Goal: Information Seeking & Learning: Learn about a topic

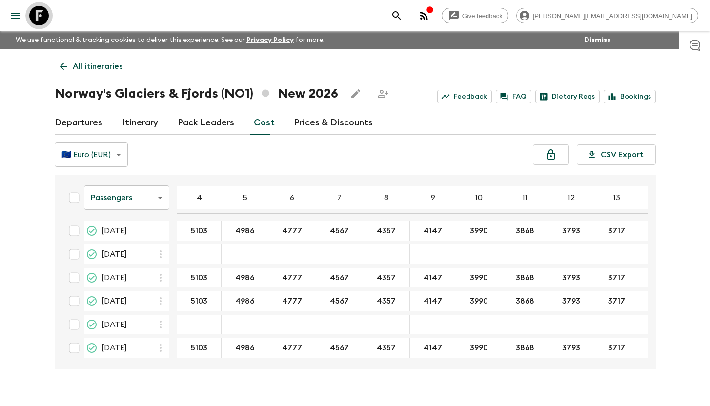
click at [36, 11] on icon at bounding box center [39, 16] width 20 height 20
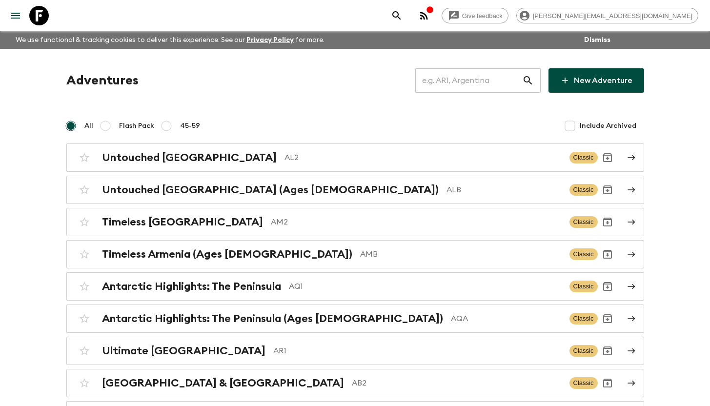
click at [467, 84] on input "text" at bounding box center [468, 80] width 107 height 27
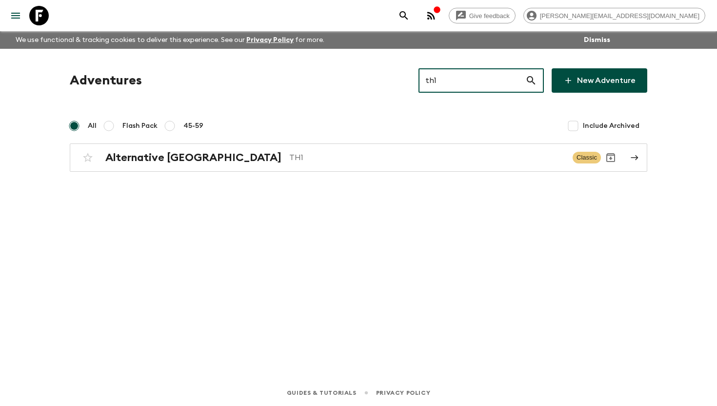
type input "th1"
click at [217, 156] on div "Alternative [GEOGRAPHIC_DATA] TH1" at bounding box center [335, 157] width 460 height 13
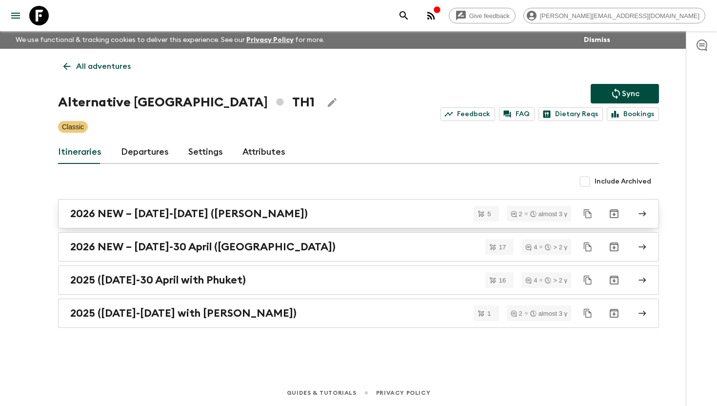
click at [169, 218] on h2 "2026 NEW – [DATE]-[DATE] ([PERSON_NAME])" at bounding box center [189, 213] width 238 height 13
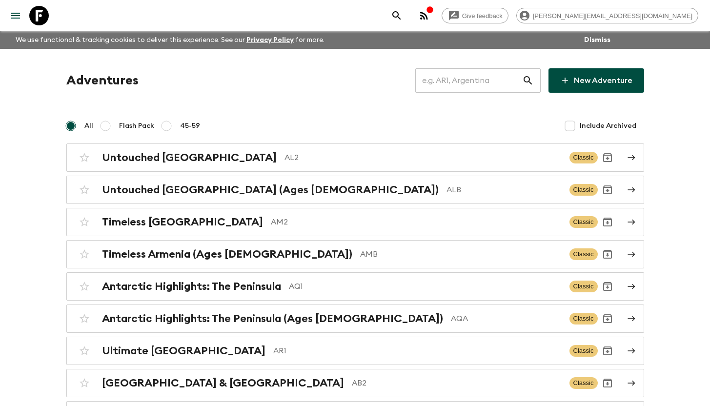
click at [465, 76] on input "text" at bounding box center [468, 80] width 107 height 27
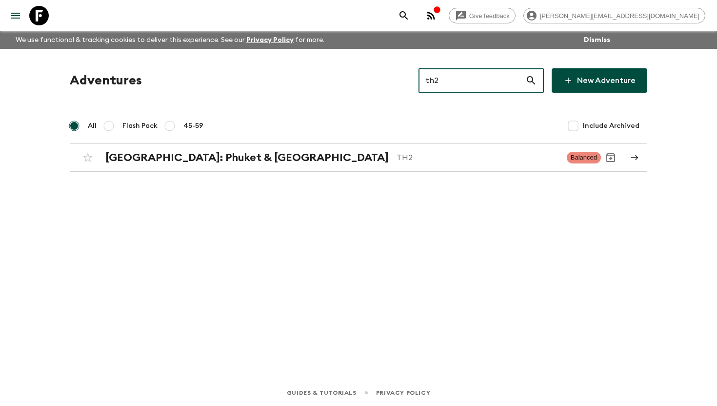
type input "th2"
click at [216, 160] on h2 "[GEOGRAPHIC_DATA]: Phuket & [GEOGRAPHIC_DATA]" at bounding box center [246, 157] width 283 height 13
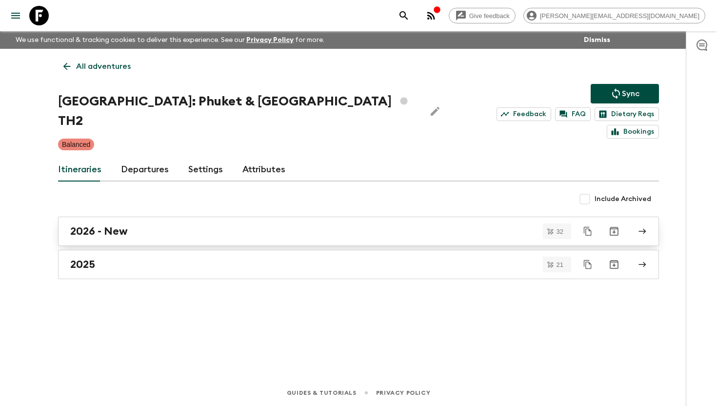
click at [127, 225] on div "2026 - New" at bounding box center [349, 231] width 558 height 13
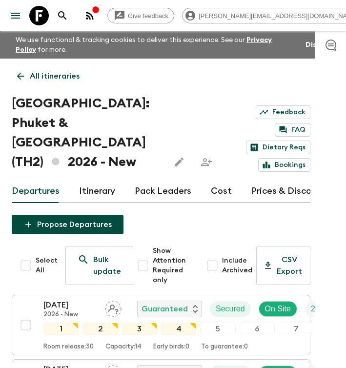
click at [220, 180] on link "Cost" at bounding box center [221, 191] width 21 height 23
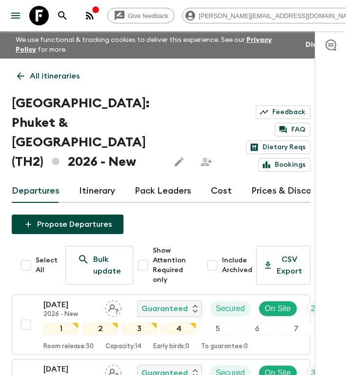
click at [220, 180] on link "Cost" at bounding box center [221, 191] width 21 height 23
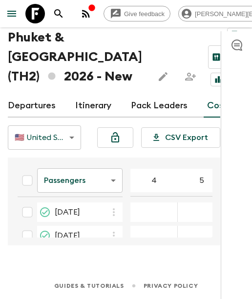
scroll to position [260, 0]
